Goal: Consume media (video, audio): Consume media (video, audio)

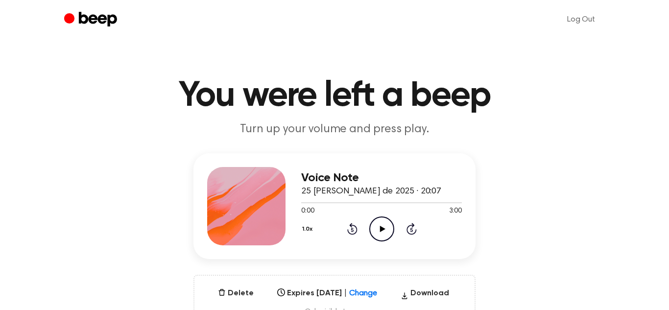
click at [373, 232] on icon "Play Audio" at bounding box center [381, 228] width 25 height 25
click at [323, 206] on div "0:03 3:00" at bounding box center [381, 211] width 161 height 10
click at [332, 203] on div at bounding box center [381, 202] width 161 height 1
click at [374, 230] on icon "Pause Audio" at bounding box center [381, 228] width 25 height 25
click at [390, 227] on icon "Play Audio" at bounding box center [381, 228] width 25 height 25
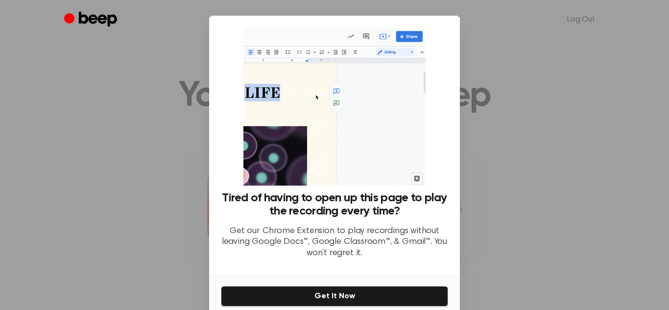
click at [516, 227] on div at bounding box center [334, 155] width 669 height 310
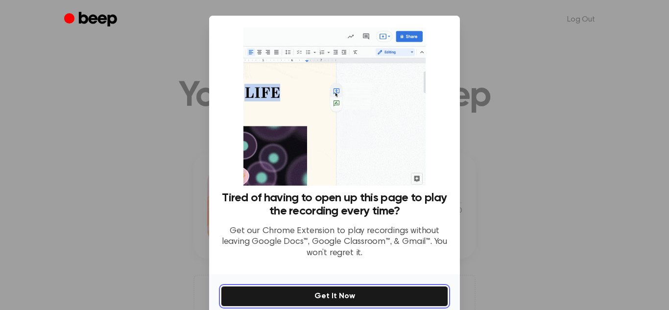
click at [397, 298] on button "Get It Now" at bounding box center [334, 296] width 227 height 21
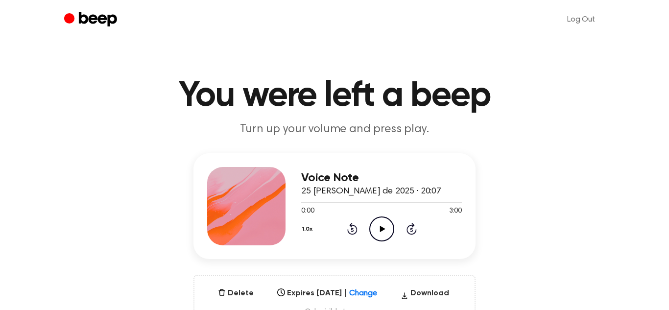
click at [410, 224] on icon "Skip 5 seconds" at bounding box center [411, 228] width 11 height 13
click at [383, 231] on icon "Play Audio" at bounding box center [381, 228] width 25 height 25
click at [331, 203] on div at bounding box center [381, 202] width 161 height 8
click at [343, 200] on div at bounding box center [381, 202] width 161 height 8
click at [387, 198] on div at bounding box center [381, 202] width 161 height 8
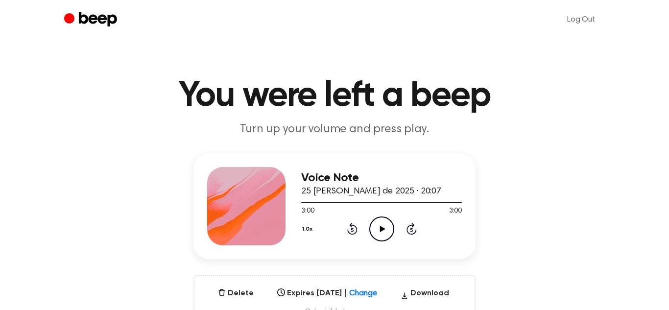
click at [384, 230] on icon "Play Audio" at bounding box center [381, 228] width 25 height 25
click at [451, 203] on div at bounding box center [381, 202] width 161 height 1
click at [372, 231] on icon "Play Audio" at bounding box center [381, 228] width 25 height 25
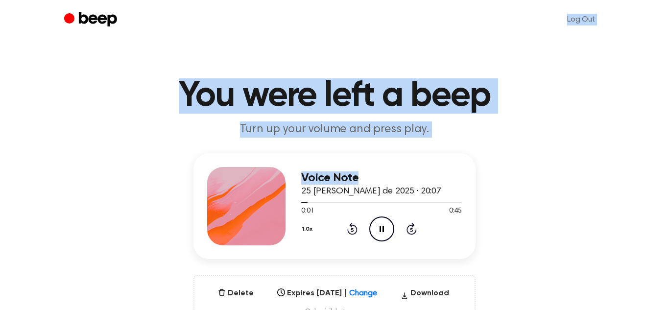
drag, startPoint x: 317, startPoint y: 18, endPoint x: 558, endPoint y: 170, distance: 285.2
click at [558, 170] on div "Voice Note 25 de agosto de 2025 · 20:07 0:02 0:45 Your browser does not support…" at bounding box center [334, 241] width 645 height 176
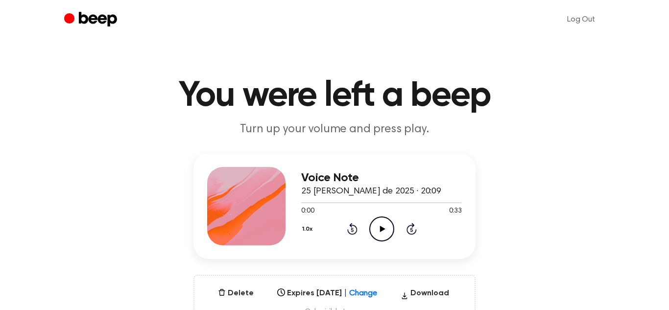
click at [383, 227] on icon "Play Audio" at bounding box center [381, 228] width 25 height 25
